Goal: Transaction & Acquisition: Purchase product/service

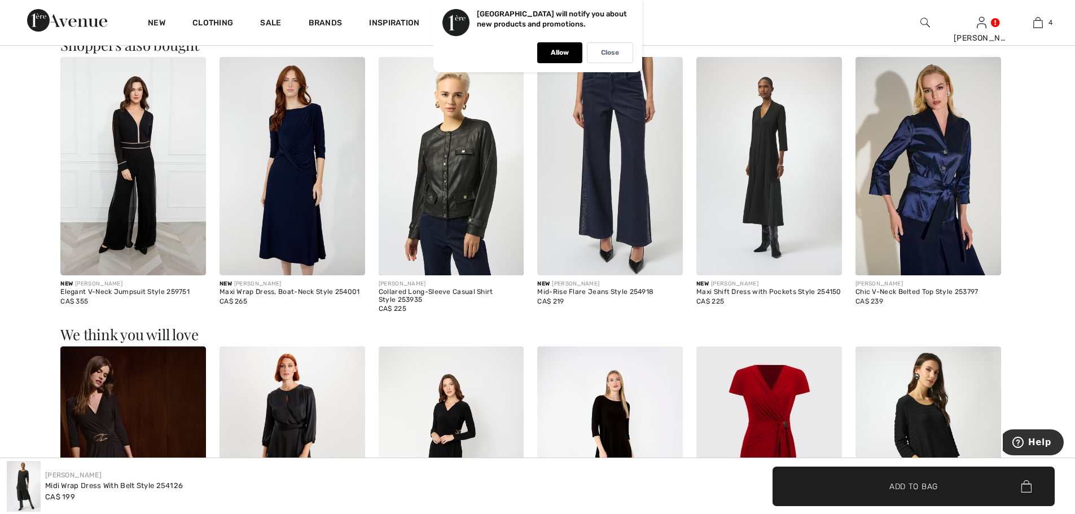
scroll to position [1128, 0]
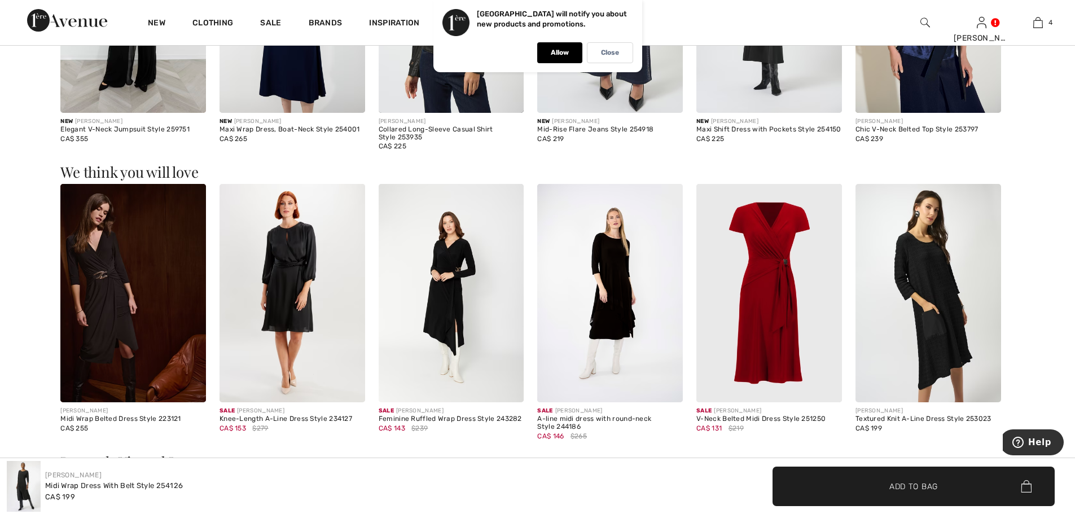
click at [609, 302] on img at bounding box center [610, 293] width 146 height 218
